Goal: Information Seeking & Learning: Learn about a topic

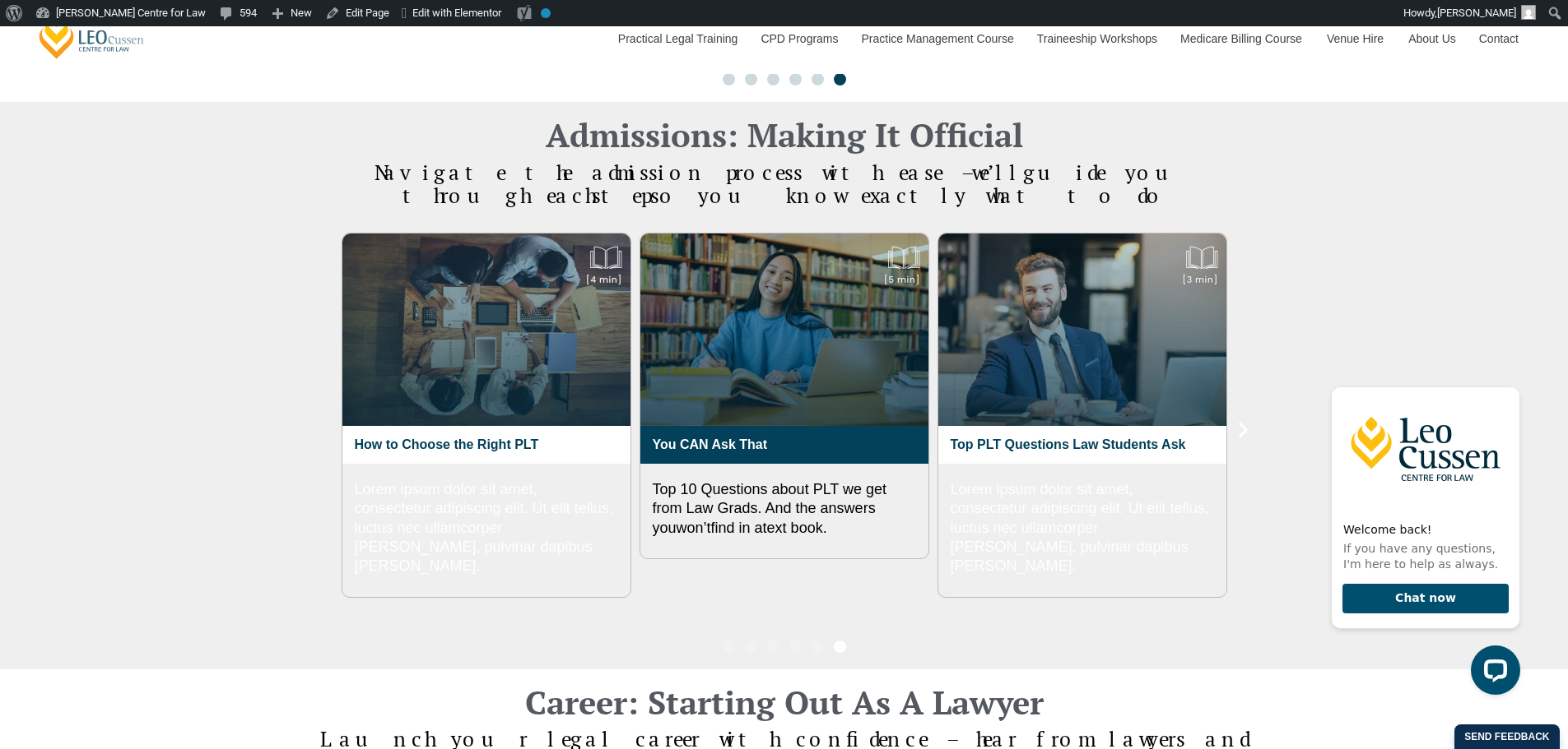
scroll to position [1640, 0]
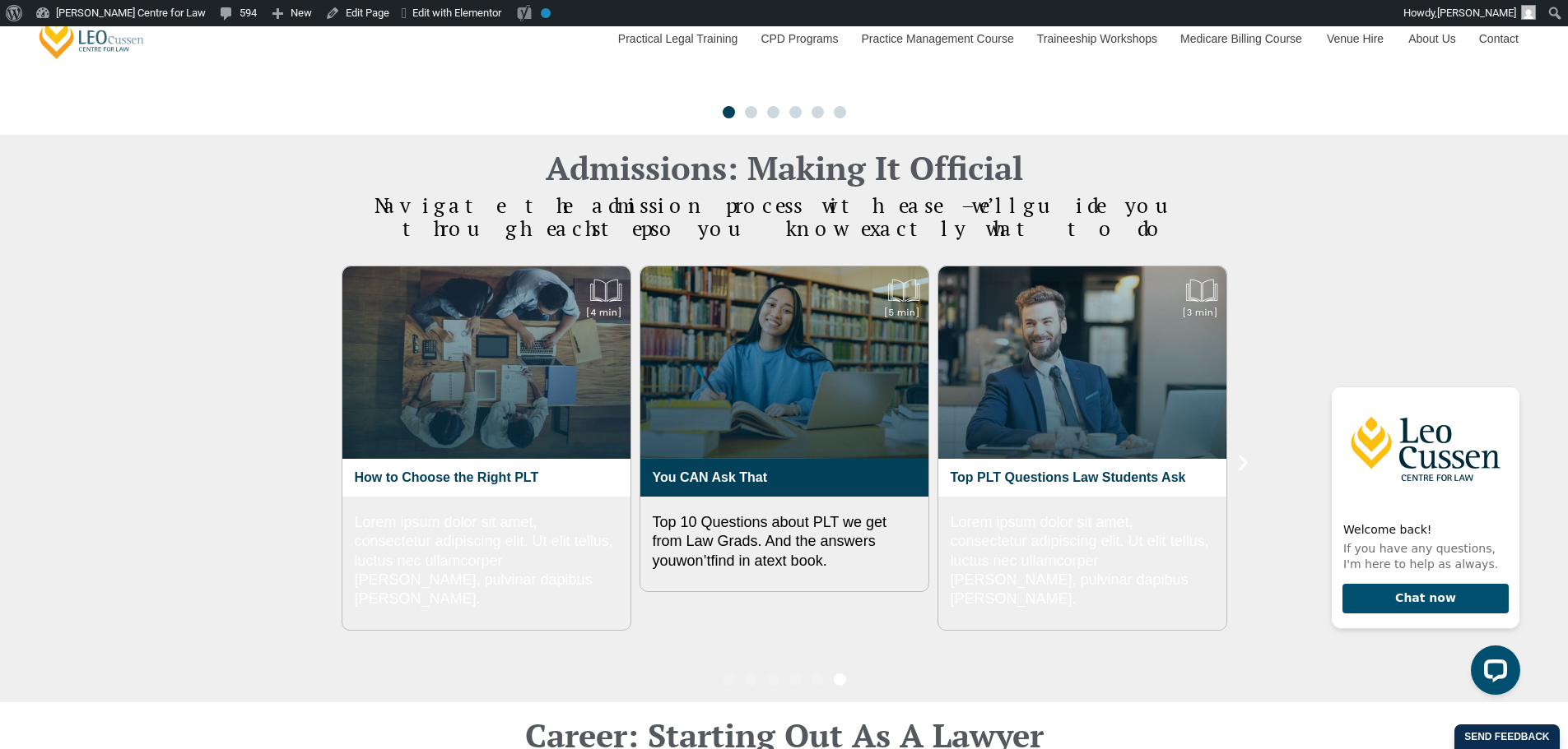
click at [1310, 256] on div "Admissions: Making It Official Navigate the admission process with ease – we’ll…" at bounding box center [784, 418] width 1568 height 567
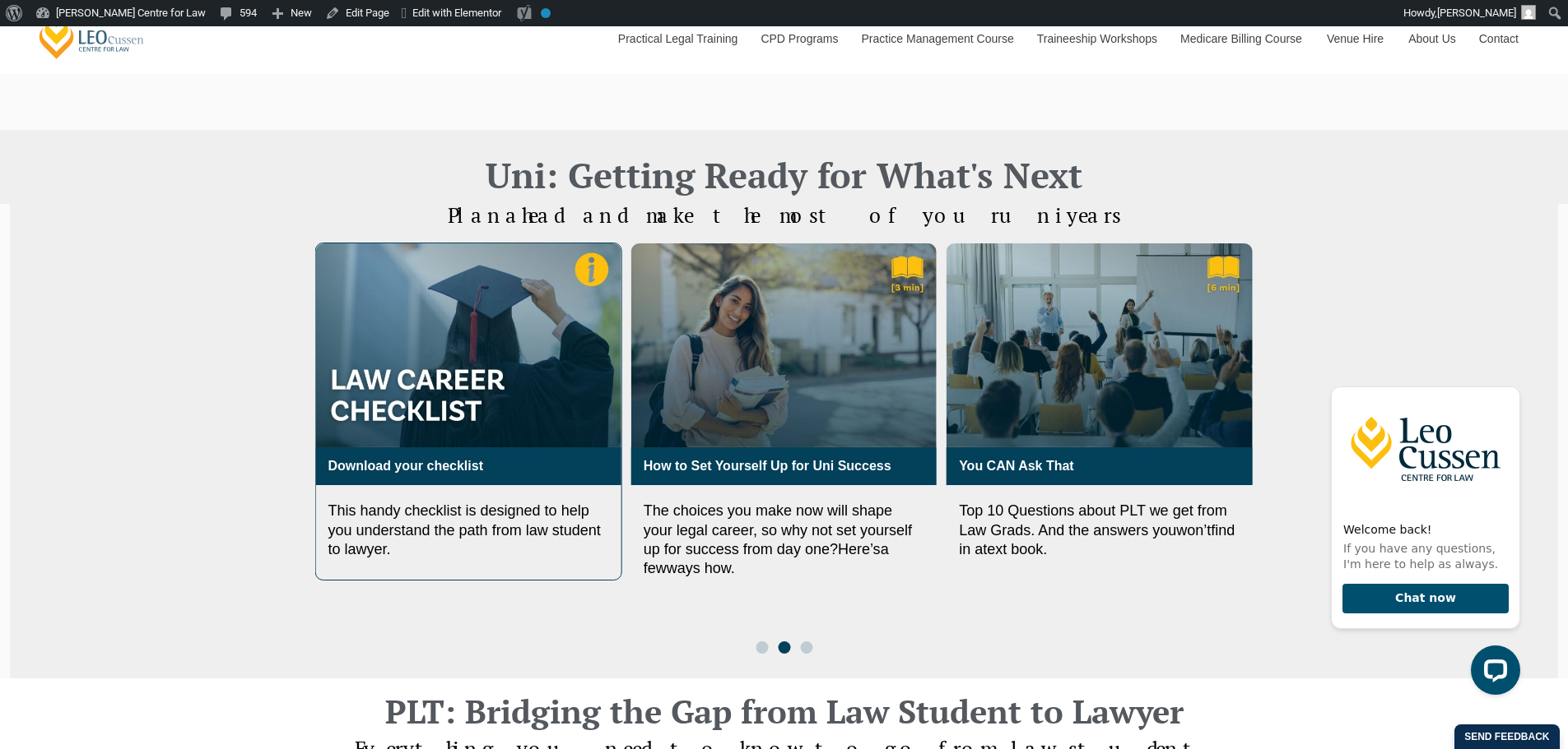
scroll to position [1097, 0]
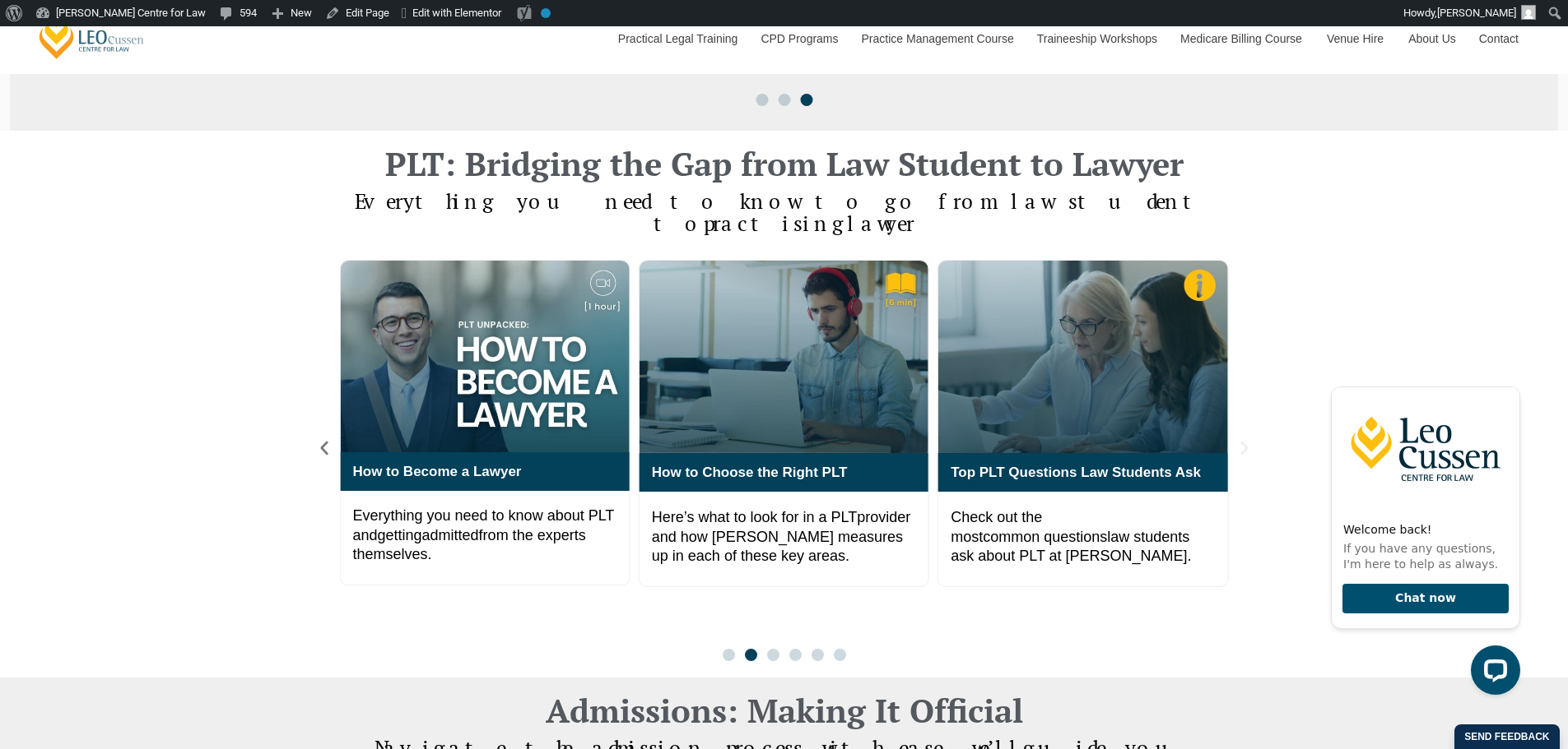
click at [1245, 442] on icon "Next slide" at bounding box center [1244, 448] width 8 height 14
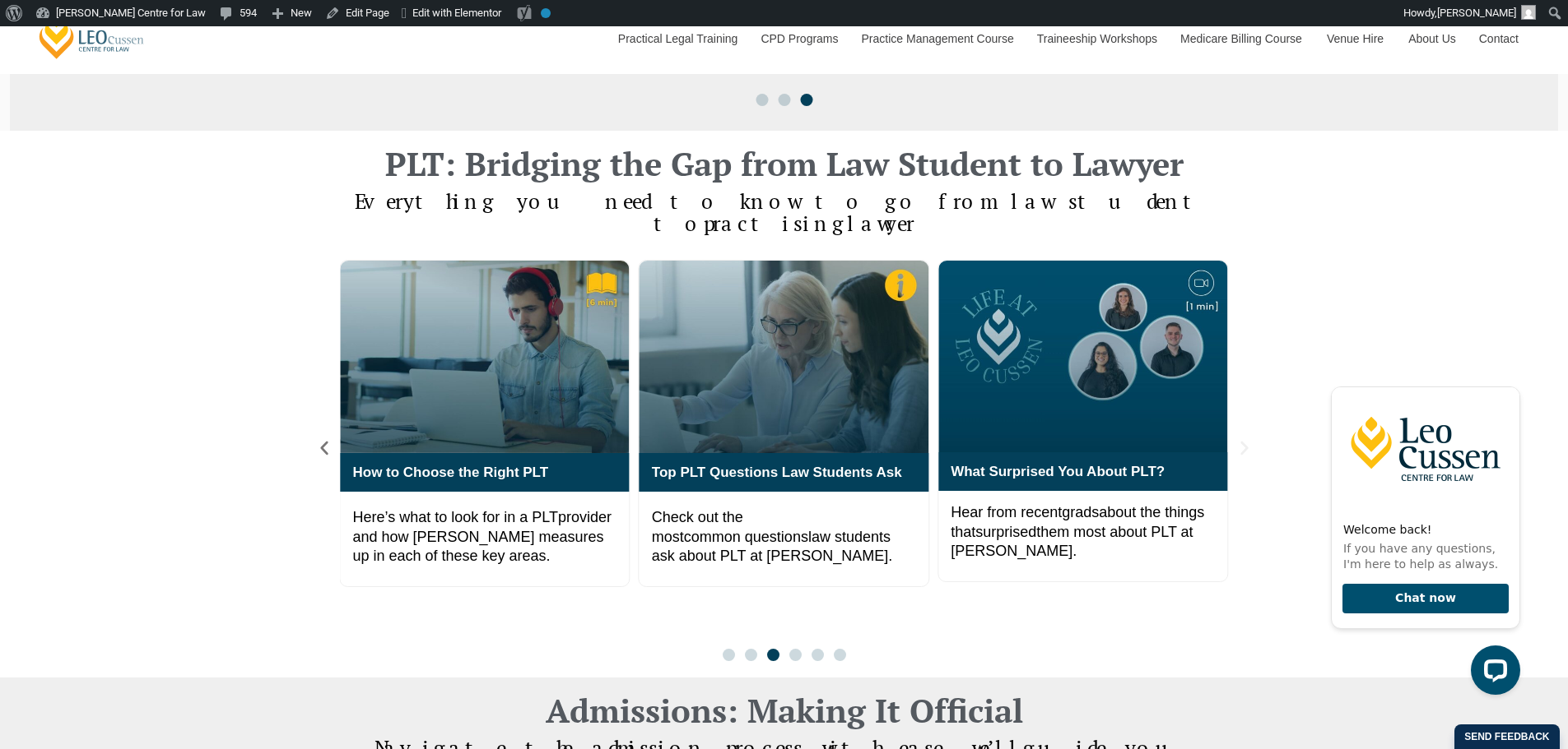
click at [1245, 442] on icon "Next slide" at bounding box center [1244, 448] width 8 height 14
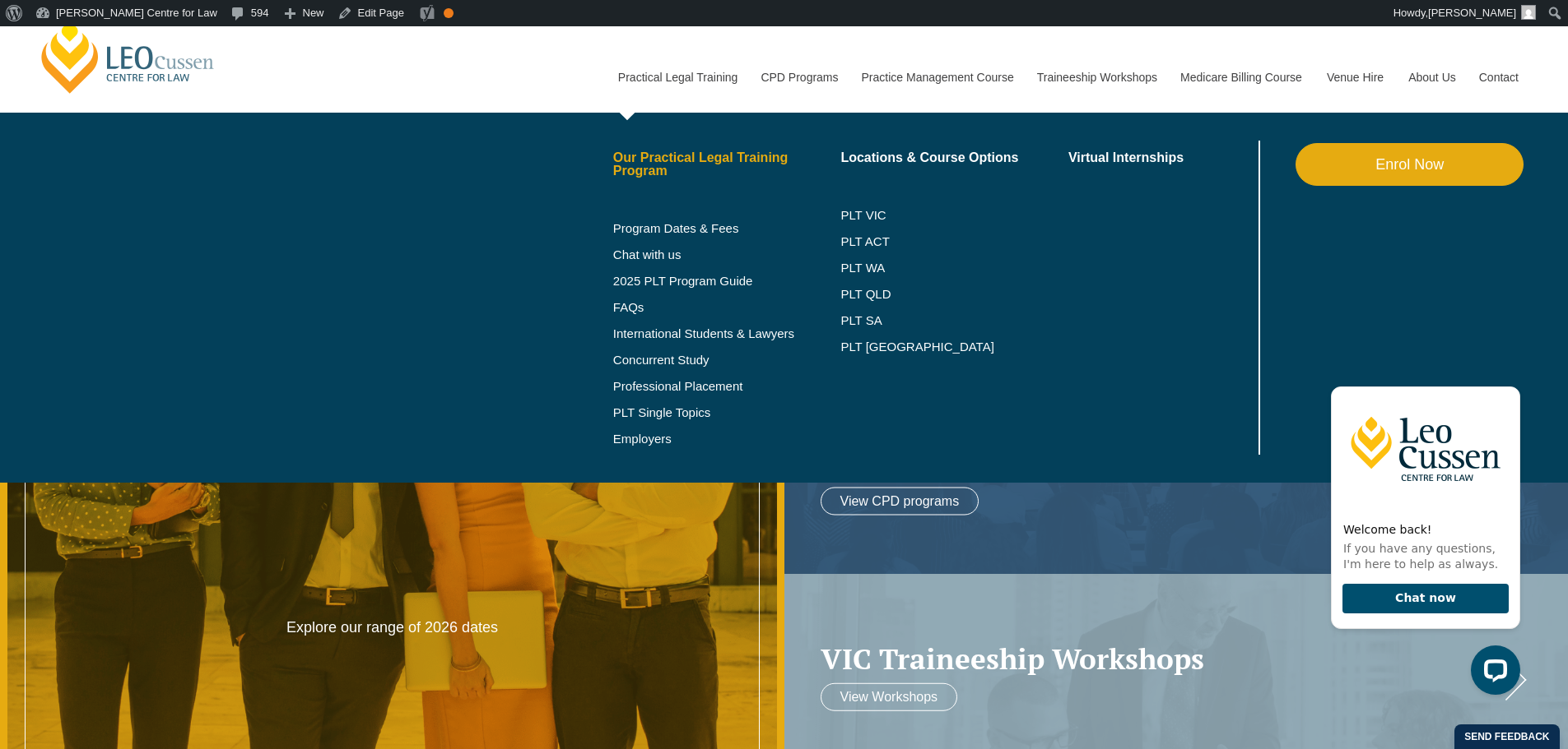
click at [680, 157] on link "Our Practical Legal Training Program" at bounding box center [727, 164] width 228 height 26
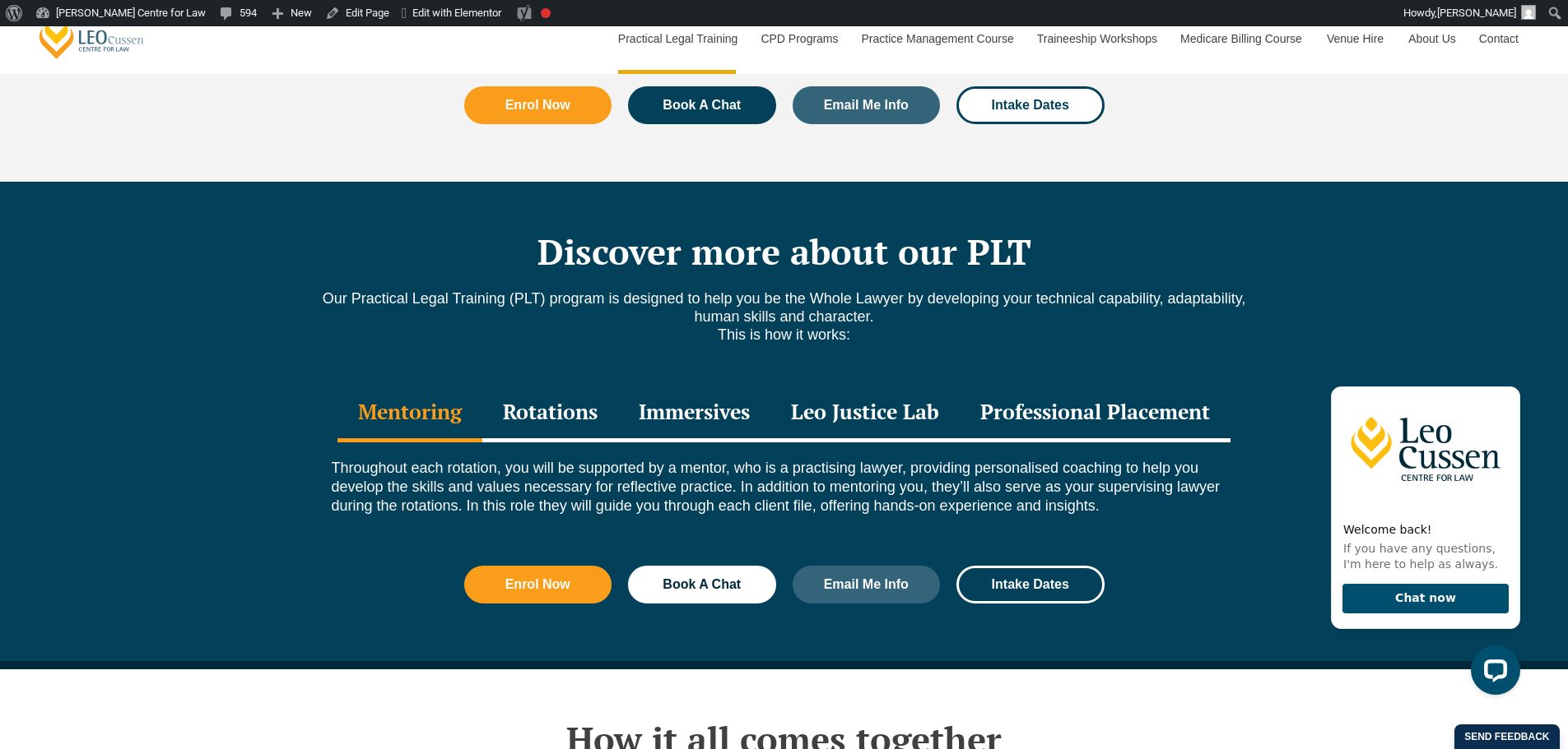
scroll to position [2194, 0]
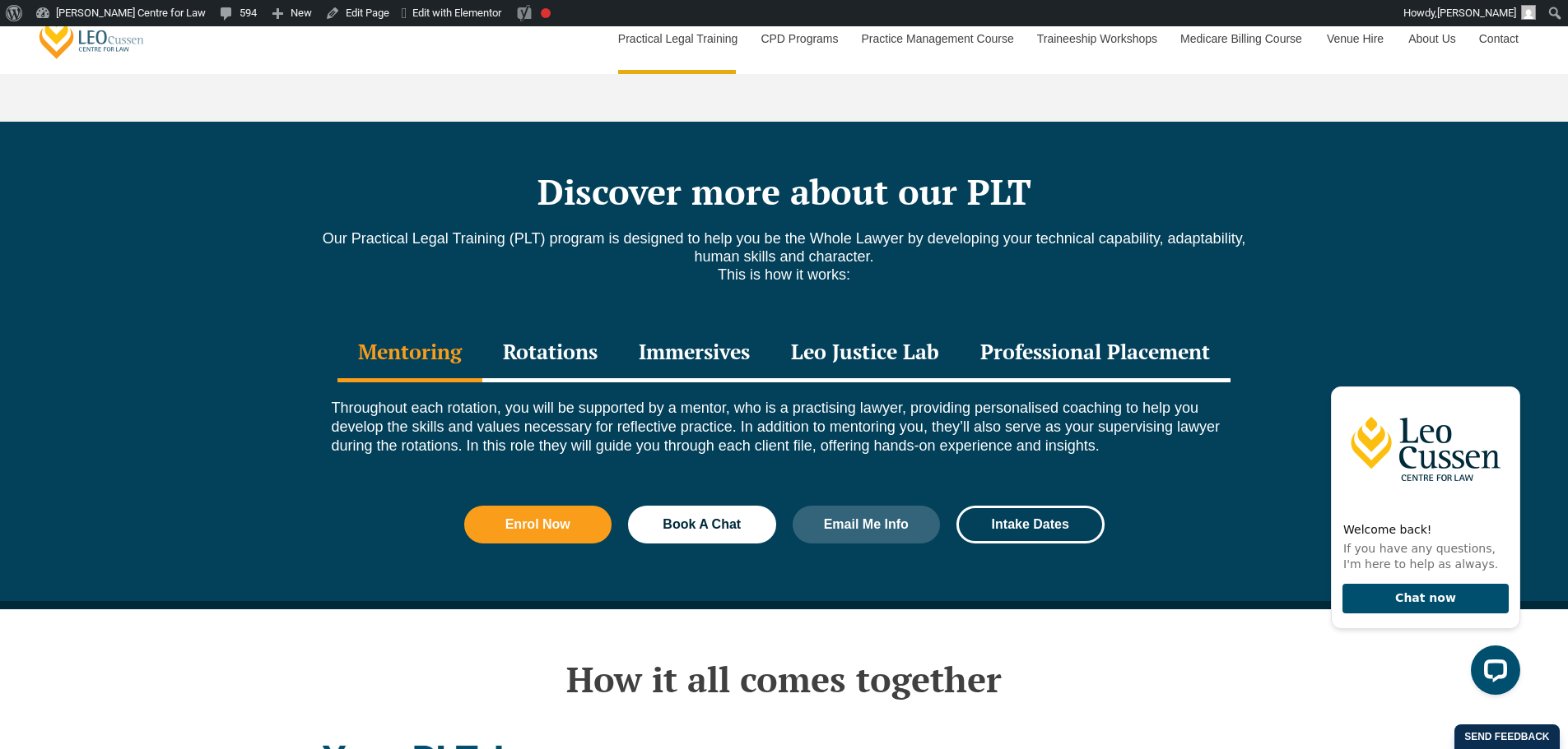
click at [559, 325] on div "Rotations" at bounding box center [549, 353] width 136 height 58
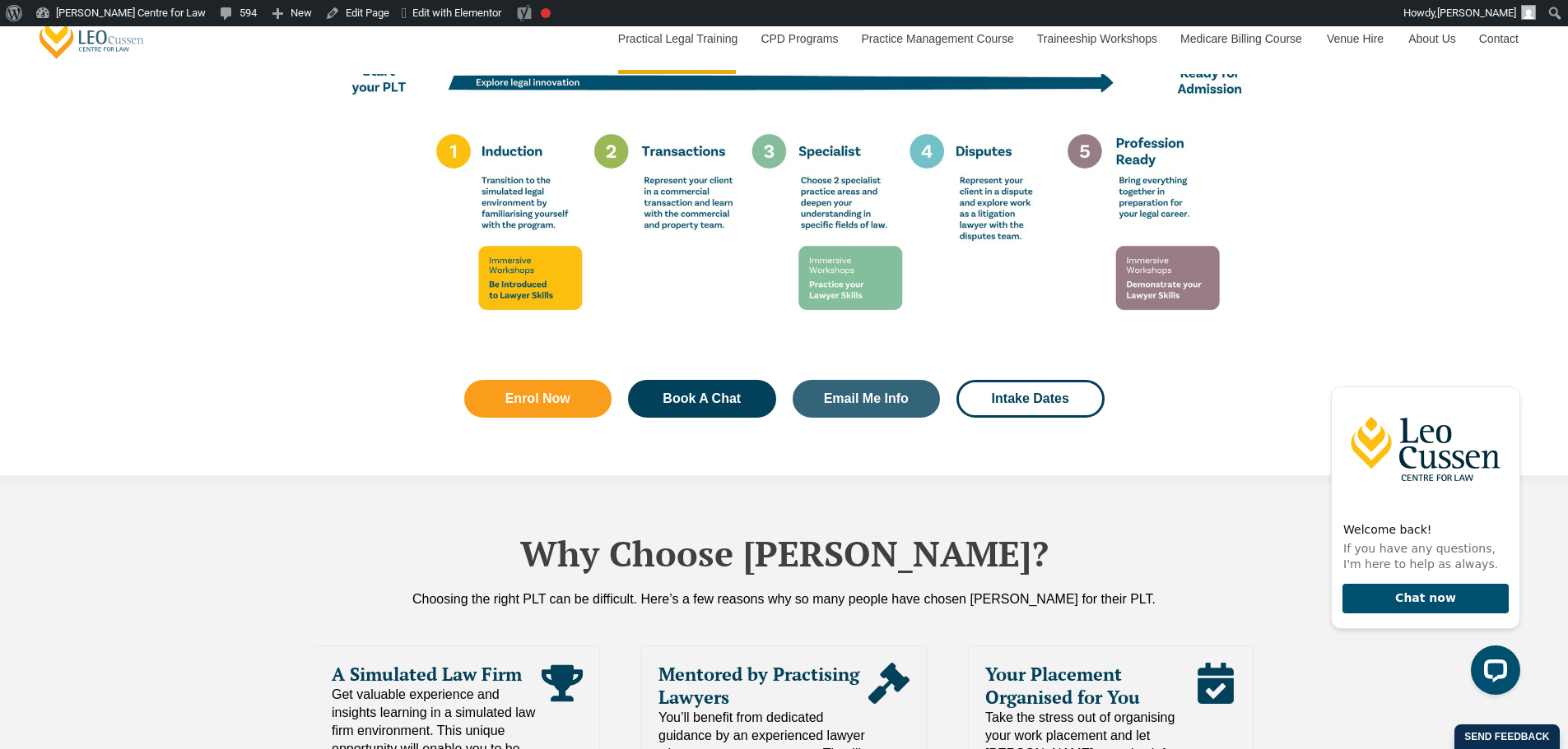
scroll to position [3565, 0]
